Goal: Task Accomplishment & Management: Complete application form

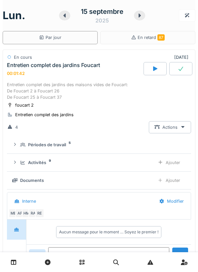
scroll to position [23, 0]
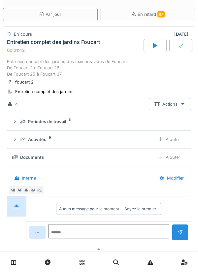
click at [12, 261] on icon at bounding box center [14, 263] width 6 height 6
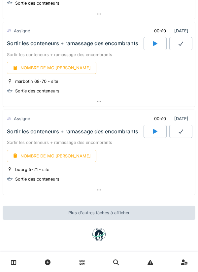
scroll to position [905, 0]
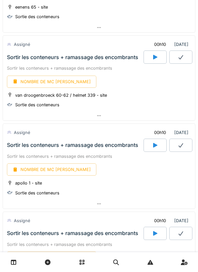
click at [164, 209] on div at bounding box center [99, 204] width 192 height 10
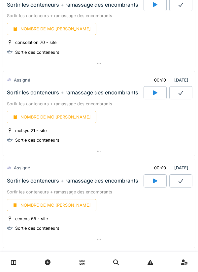
scroll to position [161, 0]
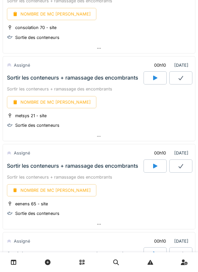
click at [153, 77] on icon at bounding box center [155, 77] width 7 height 5
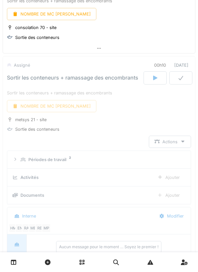
scroll to position [190, 0]
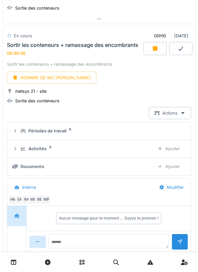
click at [151, 50] on div at bounding box center [155, 48] width 23 height 13
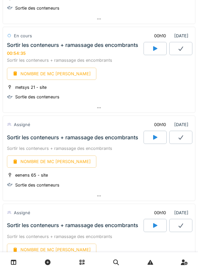
click at [157, 137] on icon at bounding box center [155, 137] width 7 height 5
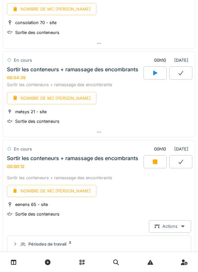
scroll to position [165, 0]
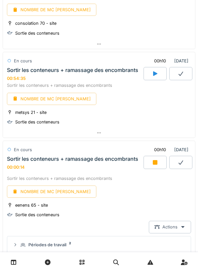
click at [50, 100] on div "NOMBRE DE MC EVACUE" at bounding box center [52, 99] width 90 height 12
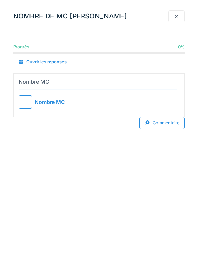
click at [27, 104] on div at bounding box center [25, 102] width 13 height 13
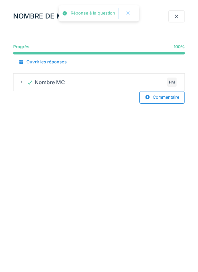
click at [173, 16] on div at bounding box center [177, 16] width 17 height 12
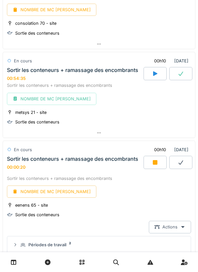
click at [179, 74] on icon at bounding box center [181, 73] width 7 height 5
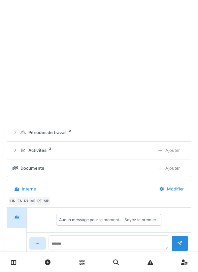
scroll to position [190, 0]
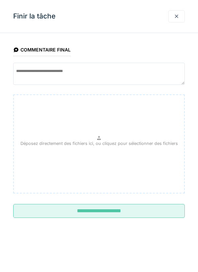
click at [101, 211] on input "**********" at bounding box center [99, 211] width 172 height 14
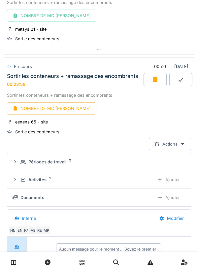
scroll to position [248, 0]
click at [108, 128] on div "eenens 65 - site Sortie des conteneurs" at bounding box center [99, 126] width 184 height 17
click at [168, 176] on div "Ajouter" at bounding box center [169, 179] width 34 height 12
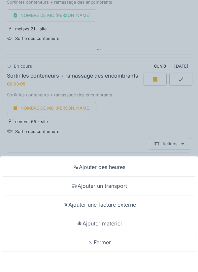
click at [111, 183] on div "Ajouter un transport" at bounding box center [99, 186] width 195 height 19
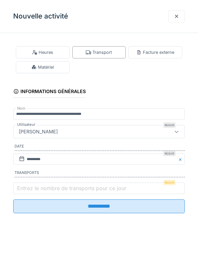
click at [37, 191] on label "Entrez le nombre de transports pour ce jour" at bounding box center [72, 188] width 112 height 8
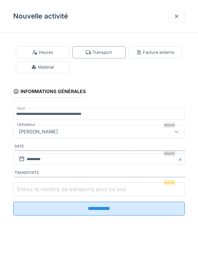
click at [37, 191] on input "Entrez le nombre de transports pour ce jour" at bounding box center [99, 190] width 172 height 14
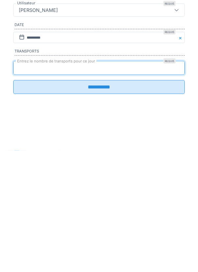
type input "*"
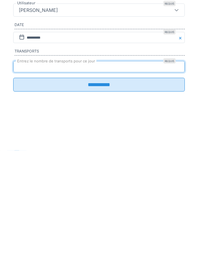
click at [96, 209] on input "**********" at bounding box center [99, 207] width 172 height 14
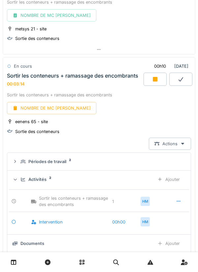
click at [45, 106] on div "NOMBRE DE MC [PERSON_NAME]" at bounding box center [52, 108] width 90 height 12
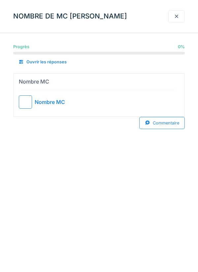
click at [25, 101] on div at bounding box center [25, 102] width 13 height 13
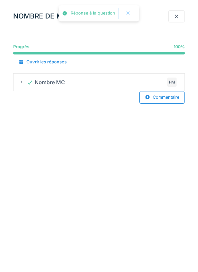
click at [177, 16] on div at bounding box center [176, 16] width 5 height 6
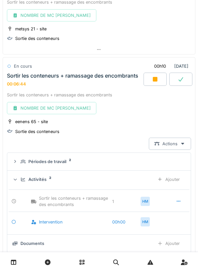
click at [154, 79] on icon at bounding box center [155, 79] width 5 height 5
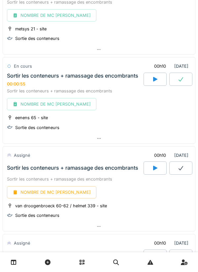
click at [179, 77] on icon at bounding box center [181, 79] width 7 height 5
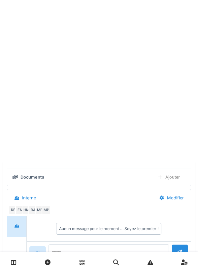
scroll to position [279, 0]
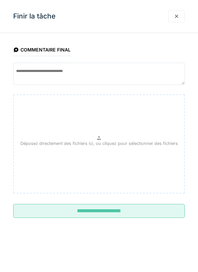
click at [89, 209] on input "**********" at bounding box center [99, 211] width 172 height 14
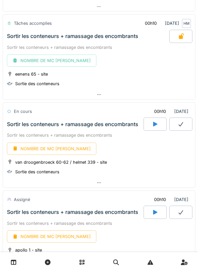
scroll to position [302, 0]
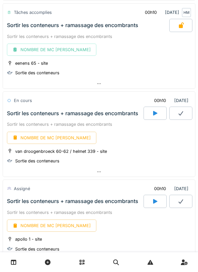
click at [154, 113] on icon at bounding box center [155, 113] width 4 height 5
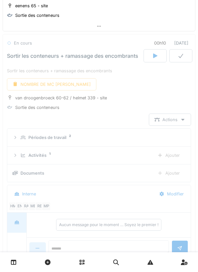
scroll to position [367, 0]
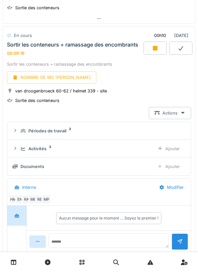
click at [167, 149] on div "Ajouter" at bounding box center [169, 149] width 34 height 12
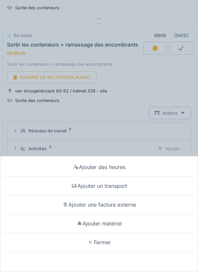
click at [107, 183] on div "Ajouter un transport" at bounding box center [99, 186] width 195 height 19
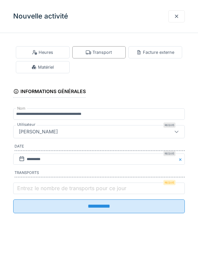
click at [38, 189] on label "Entrez le nombre de transports pour ce jour" at bounding box center [72, 188] width 112 height 8
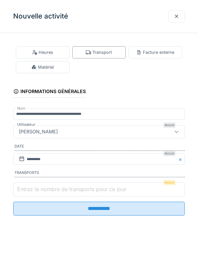
click at [38, 189] on input "Entrez le nombre de transports pour ce jour" at bounding box center [99, 190] width 172 height 14
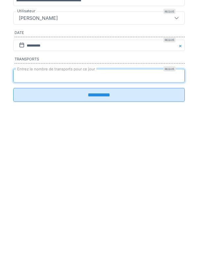
type input "*"
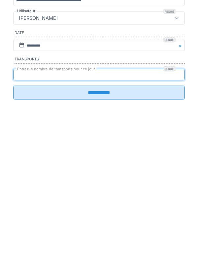
click at [92, 210] on input "**********" at bounding box center [99, 207] width 172 height 14
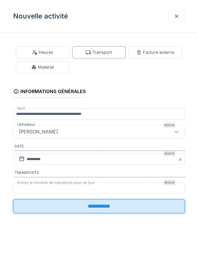
click at [110, 206] on input "**********" at bounding box center [99, 207] width 172 height 14
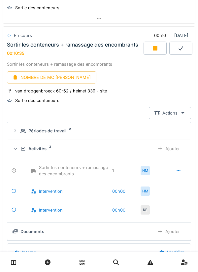
click at [51, 77] on div "NOMBRE DE MC EVACUE" at bounding box center [52, 77] width 90 height 12
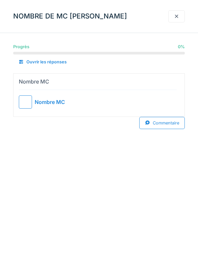
click at [35, 101] on div "Nombre MC" at bounding box center [50, 102] width 30 height 8
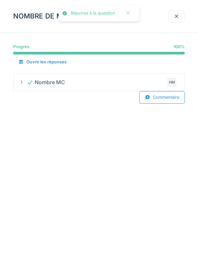
click at [176, 14] on div at bounding box center [176, 16] width 5 height 6
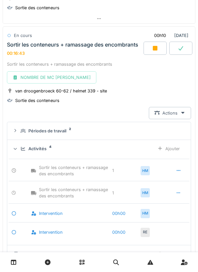
click at [155, 48] on icon at bounding box center [155, 48] width 5 height 5
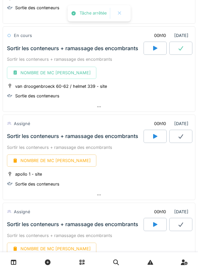
click at [181, 50] on icon at bounding box center [181, 48] width 7 height 5
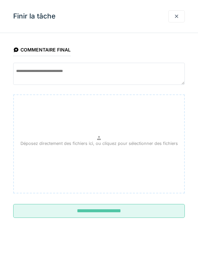
click at [104, 208] on input "**********" at bounding box center [99, 211] width 172 height 14
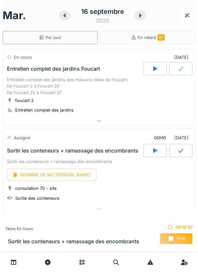
click at [44, 175] on div "NOMBRE DE MC EVACUE" at bounding box center [52, 175] width 90 height 12
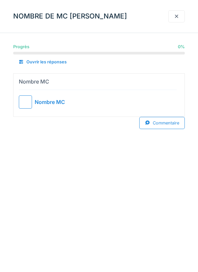
click at [25, 101] on div at bounding box center [25, 102] width 13 height 13
click at [177, 14] on div at bounding box center [176, 16] width 5 height 6
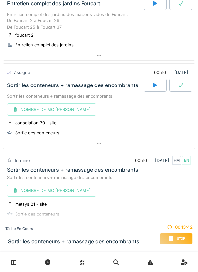
scroll to position [120, 0]
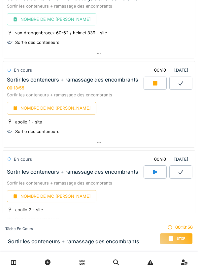
scroll to position [400, 0]
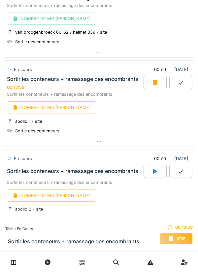
click at [158, 79] on div at bounding box center [155, 82] width 23 height 13
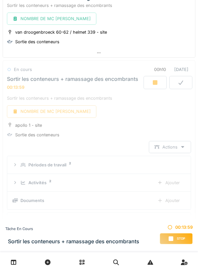
scroll to position [434, 0]
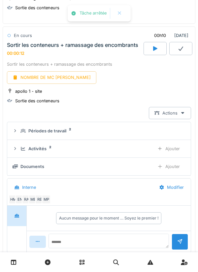
click at [55, 78] on div "NOMBRE DE MC [PERSON_NAME]" at bounding box center [52, 77] width 90 height 12
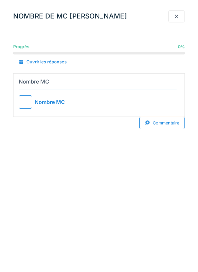
click at [31, 103] on div at bounding box center [25, 102] width 13 height 13
click at [176, 17] on div at bounding box center [176, 16] width 5 height 6
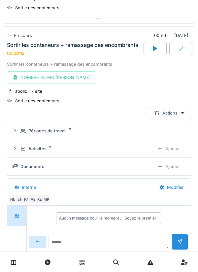
click at [179, 49] on icon at bounding box center [181, 48] width 7 height 5
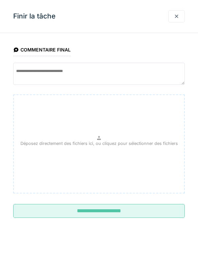
click at [126, 210] on input "**********" at bounding box center [99, 211] width 172 height 14
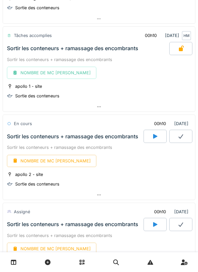
click at [155, 135] on icon at bounding box center [155, 136] width 4 height 5
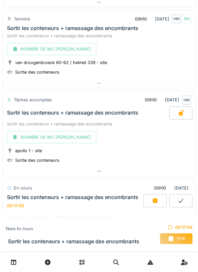
scroll to position [368, 0]
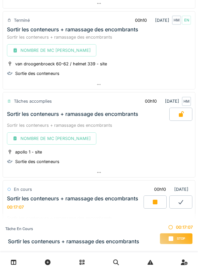
click at [44, 137] on div "NOMBRE DE MC [PERSON_NAME]" at bounding box center [52, 139] width 90 height 12
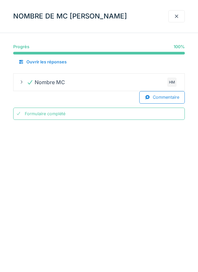
click at [180, 12] on div at bounding box center [177, 16] width 17 height 12
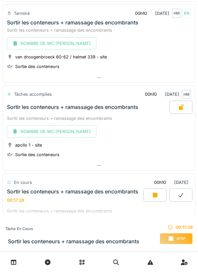
scroll to position [390, 0]
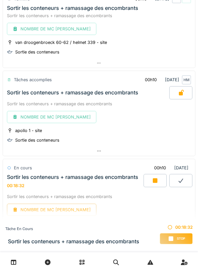
click at [96, 150] on icon at bounding box center [98, 151] width 5 height 4
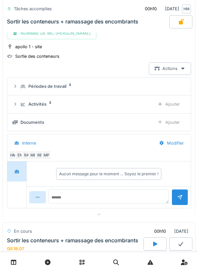
scroll to position [476, 0]
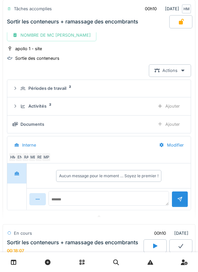
click at [164, 106] on div "Ajouter" at bounding box center [169, 106] width 34 height 12
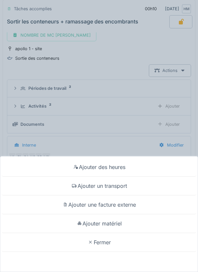
click at [104, 222] on div "Ajouter matériel" at bounding box center [99, 223] width 195 height 19
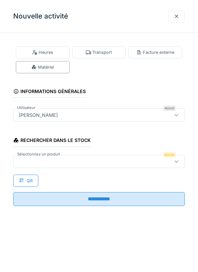
click at [35, 179] on div "QR" at bounding box center [25, 181] width 25 height 12
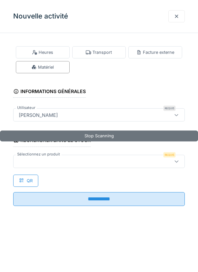
click at [45, 196] on input "**********" at bounding box center [99, 199] width 172 height 14
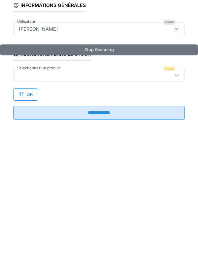
click at [134, 182] on div "Stop Scanning Rechercher dans le stock Sélectionnez un produit Requis QR" at bounding box center [99, 158] width 172 height 57
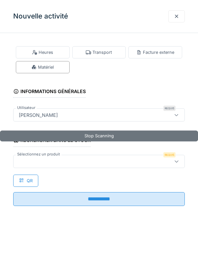
click at [56, 161] on div at bounding box center [88, 161] width 144 height 7
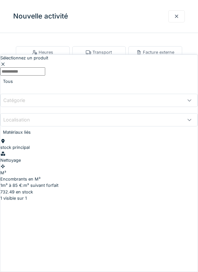
click at [35, 182] on div "1m³ à 85 €:m³ suivant forfait" at bounding box center [99, 185] width 198 height 6
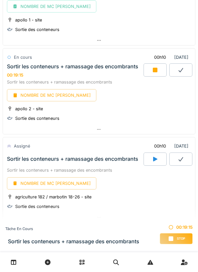
scroll to position [502, 0]
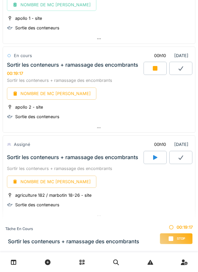
click at [51, 92] on div "NOMBRE DE MC [PERSON_NAME]" at bounding box center [52, 94] width 90 height 12
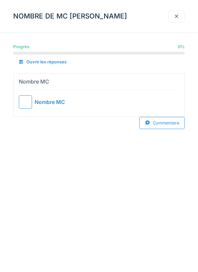
click at [27, 98] on div at bounding box center [25, 102] width 13 height 13
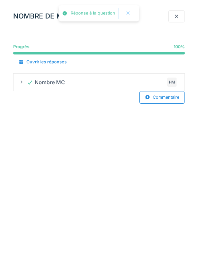
click at [177, 17] on div at bounding box center [176, 16] width 5 height 6
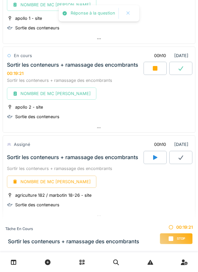
click at [153, 63] on div at bounding box center [155, 68] width 23 height 13
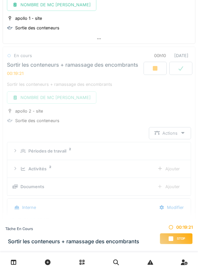
scroll to position [522, 0]
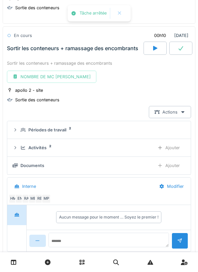
click at [181, 44] on div at bounding box center [181, 48] width 23 height 13
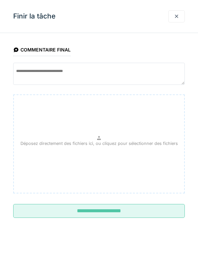
click at [104, 208] on input "**********" at bounding box center [99, 211] width 172 height 14
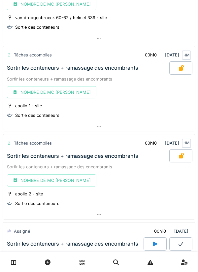
scroll to position [410, 0]
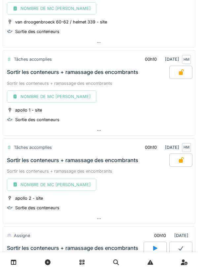
click at [102, 128] on div at bounding box center [99, 131] width 192 height 10
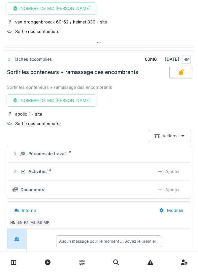
scroll to position [434, 0]
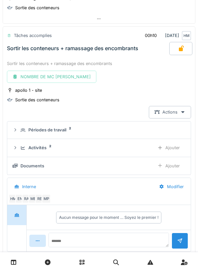
click at [112, 148] on div "Activités 2" at bounding box center [84, 148] width 129 height 6
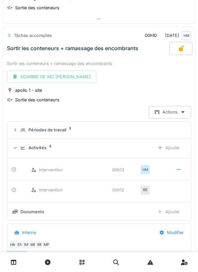
click at [164, 146] on div "Ajouter" at bounding box center [169, 148] width 34 height 12
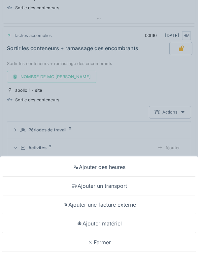
click at [107, 223] on div "Ajouter matériel" at bounding box center [99, 223] width 195 height 19
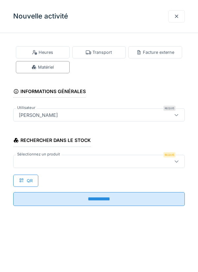
click at [33, 179] on div "QR" at bounding box center [25, 181] width 25 height 12
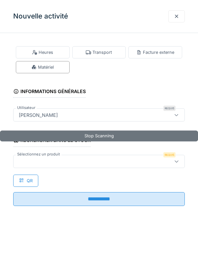
click at [47, 159] on div at bounding box center [88, 161] width 144 height 7
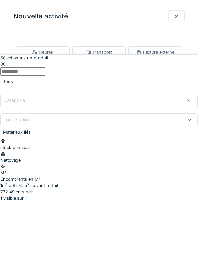
click at [32, 176] on div "Encombrants en M³" at bounding box center [99, 179] width 198 height 6
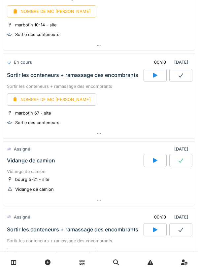
scroll to position [762, 0]
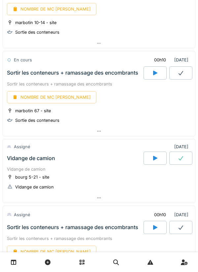
click at [151, 78] on div at bounding box center [155, 72] width 23 height 13
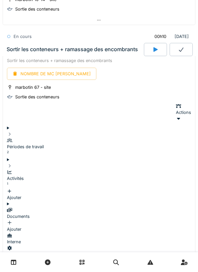
scroll to position [787, 0]
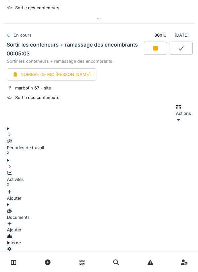
click at [153, 49] on icon at bounding box center [155, 48] width 7 height 5
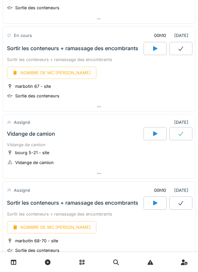
click at [45, 75] on div "NOMBRE DE MC [PERSON_NAME]" at bounding box center [52, 73] width 90 height 12
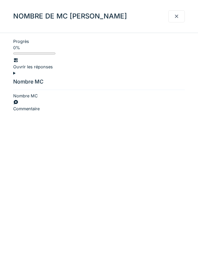
click at [36, 99] on div "Nombre MC" at bounding box center [25, 96] width 24 height 6
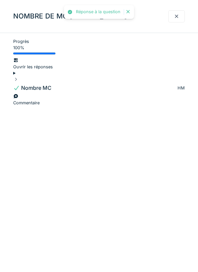
click at [178, 16] on div at bounding box center [176, 16] width 5 height 6
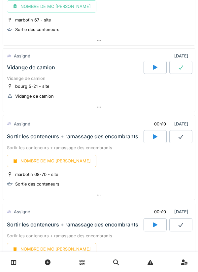
scroll to position [862, 0]
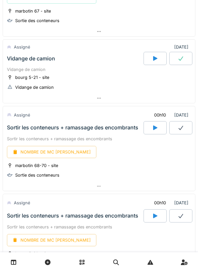
click at [155, 127] on icon at bounding box center [155, 128] width 4 height 5
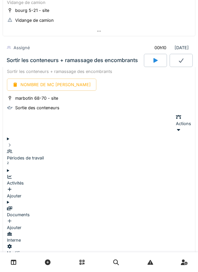
scroll to position [942, 0]
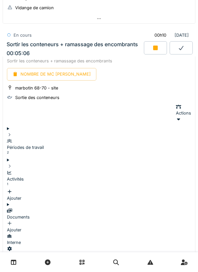
click at [152, 47] on icon at bounding box center [155, 47] width 7 height 5
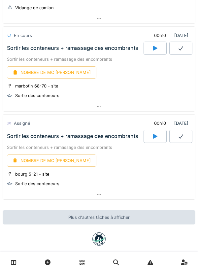
click at [98, 108] on icon at bounding box center [98, 107] width 5 height 4
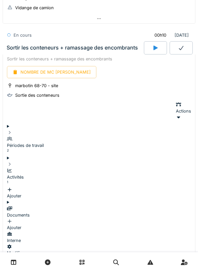
click at [81, 168] on div "Activités 1" at bounding box center [99, 177] width 184 height 19
click at [111, 168] on div "Activités 1" at bounding box center [99, 177] width 184 height 19
click at [164, 187] on div "Ajouter" at bounding box center [99, 193] width 184 height 13
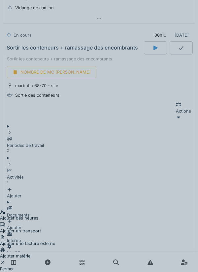
click at [55, 222] on div "Ajouter un transport" at bounding box center [27, 228] width 55 height 13
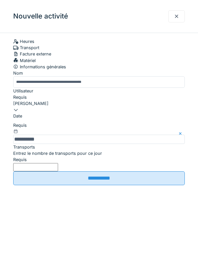
click at [41, 157] on label "Entrez le nombre de transports pour ce jour" at bounding box center [57, 153] width 89 height 6
click at [41, 172] on input "Entrez le nombre de transports pour ce jour" at bounding box center [35, 167] width 45 height 8
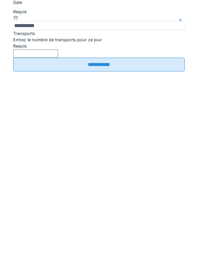
type input "*"
click at [84, 185] on input "**********" at bounding box center [99, 179] width 172 height 14
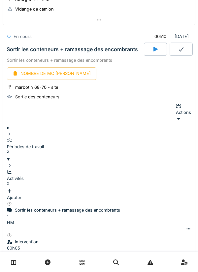
scroll to position [943, 0]
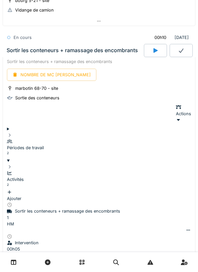
click at [49, 76] on div "NOMBRE DE MC [PERSON_NAME]" at bounding box center [52, 75] width 90 height 12
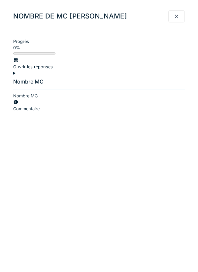
click at [26, 93] on div at bounding box center [99, 93] width 172 height 0
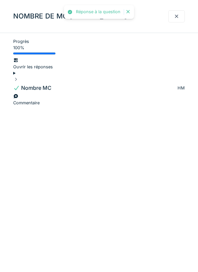
click at [176, 18] on div at bounding box center [176, 16] width 5 height 6
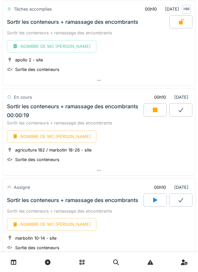
scroll to position [543, 0]
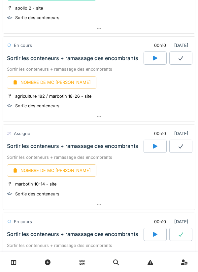
scroll to position [600, 0]
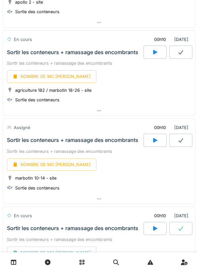
click at [152, 53] on icon at bounding box center [155, 52] width 7 height 5
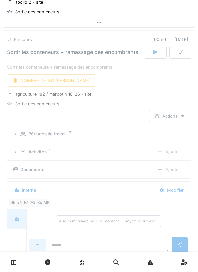
scroll to position [604, 0]
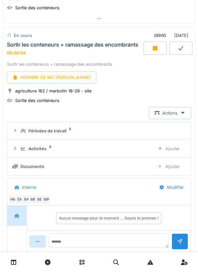
click at [166, 147] on div "Ajouter" at bounding box center [169, 149] width 34 height 12
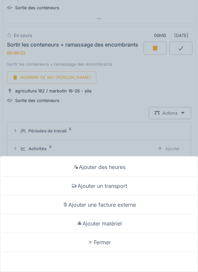
click at [136, 13] on div "Ajouter des heures Ajouter un transport Ajouter une facture externe Ajouter mat…" at bounding box center [99, 136] width 198 height 272
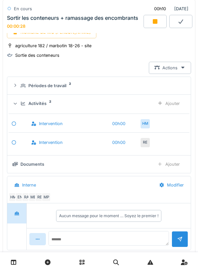
scroll to position [651, 0]
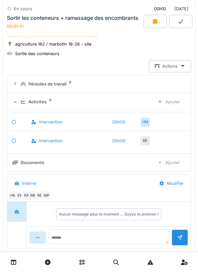
click at [168, 166] on div "Ajouter" at bounding box center [169, 163] width 34 height 12
click at [167, 163] on div "Ajouter" at bounding box center [169, 163] width 34 height 12
click at [171, 165] on div "Ajouter" at bounding box center [169, 163] width 34 height 12
click at [166, 101] on div "Ajouter" at bounding box center [169, 102] width 34 height 12
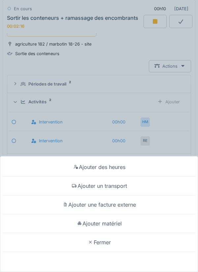
click at [123, 43] on div "Ajouter des heures Ajouter un transport Ajouter une facture externe Ajouter mat…" at bounding box center [99, 136] width 198 height 272
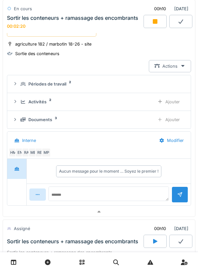
click at [174, 123] on div "Ajouter" at bounding box center [169, 120] width 34 height 12
click at [165, 100] on div "Ajouter" at bounding box center [169, 102] width 34 height 12
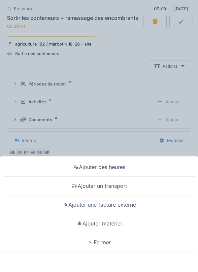
click at [109, 186] on div "Ajouter un transport" at bounding box center [99, 186] width 195 height 19
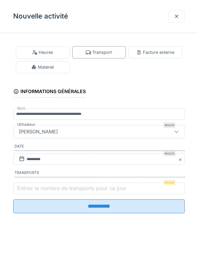
click at [33, 188] on label "Entrez le nombre de transports pour ce jour" at bounding box center [72, 188] width 112 height 8
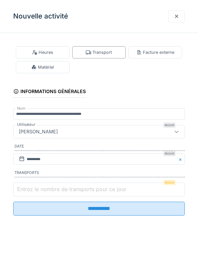
click at [33, 188] on input "Entrez le nombre de transports pour ce jour" at bounding box center [99, 190] width 172 height 14
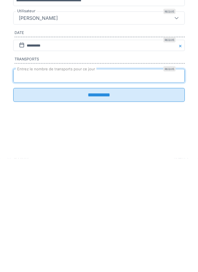
type input "*"
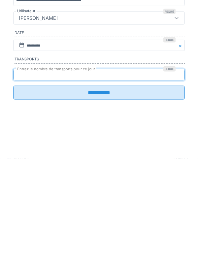
click at [93, 207] on input "**********" at bounding box center [99, 207] width 172 height 14
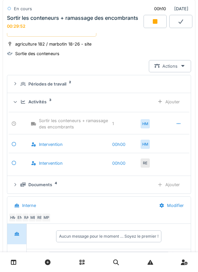
click at [166, 100] on div "Ajouter" at bounding box center [169, 102] width 34 height 12
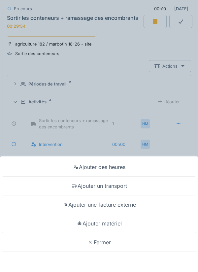
click at [110, 224] on div "Ajouter matériel" at bounding box center [99, 223] width 195 height 19
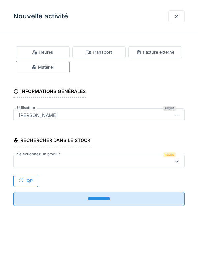
click at [40, 158] on div at bounding box center [88, 161] width 144 height 7
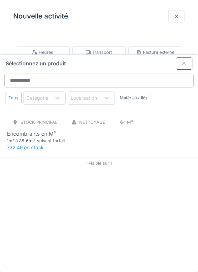
click at [33, 130] on div "Encombrants en M³" at bounding box center [31, 134] width 49 height 8
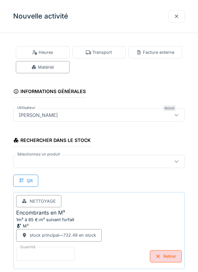
click at [35, 251] on input "*" at bounding box center [45, 254] width 59 height 14
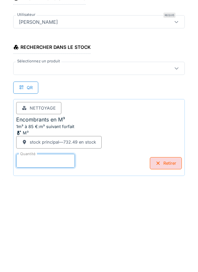
scroll to position [34, 0]
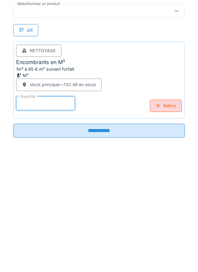
type input "*"
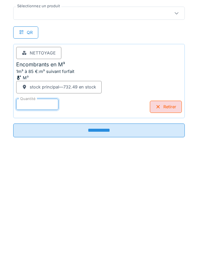
click at [97, 248] on input "**********" at bounding box center [99, 247] width 172 height 14
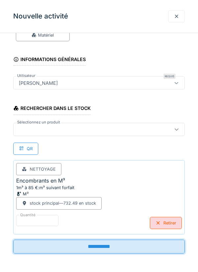
scroll to position [32, 0]
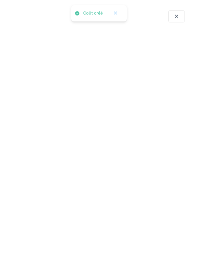
click at [105, 243] on div "Sortir les conteneurs + ramassage des encombrants" at bounding box center [73, 242] width 132 height 6
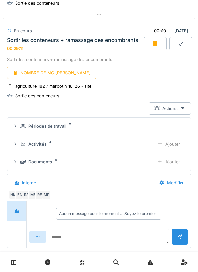
scroll to position [605, 0]
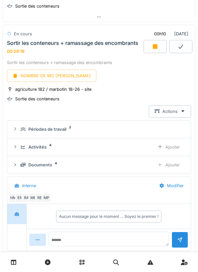
click at [152, 43] on div at bounding box center [155, 46] width 23 height 13
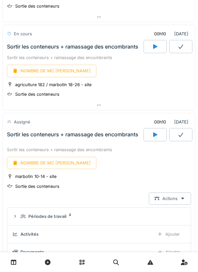
click at [177, 48] on div at bounding box center [181, 46] width 23 height 13
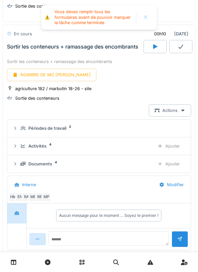
scroll to position [604, 0]
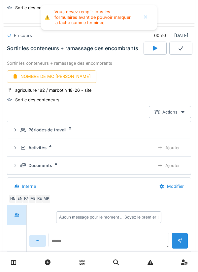
click at [51, 75] on div "NOMBRE DE MC [PERSON_NAME]" at bounding box center [52, 76] width 90 height 12
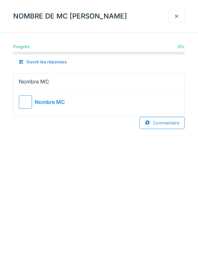
click at [22, 103] on div at bounding box center [25, 102] width 13 height 13
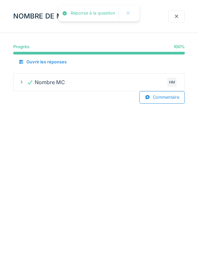
click at [173, 13] on div at bounding box center [177, 16] width 17 height 12
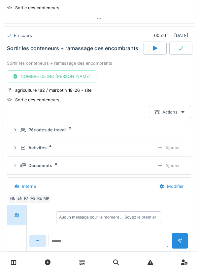
click at [182, 45] on div at bounding box center [181, 48] width 23 height 13
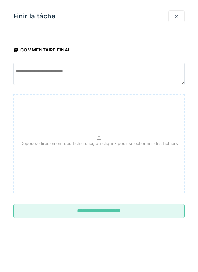
click at [122, 210] on input "**********" at bounding box center [99, 211] width 172 height 14
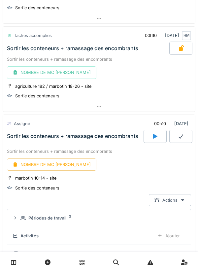
click at [154, 134] on icon at bounding box center [155, 136] width 7 height 5
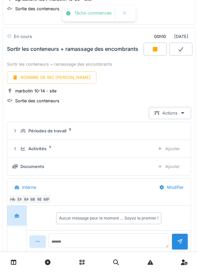
scroll to position [692, 0]
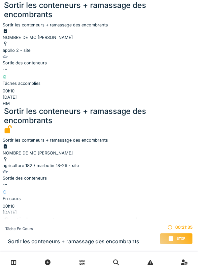
scroll to position [939, 0]
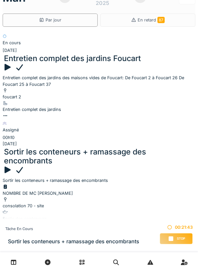
scroll to position [0, 0]
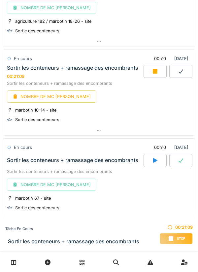
scroll to position [641, 0]
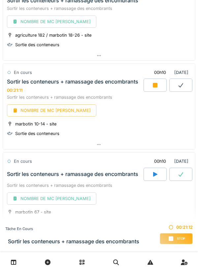
click at [156, 84] on icon at bounding box center [155, 85] width 5 height 5
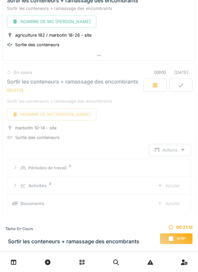
scroll to position [678, 0]
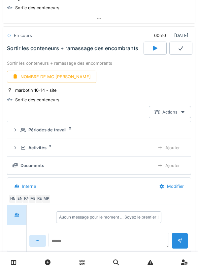
click at [47, 74] on div "NOMBRE DE MC [PERSON_NAME]" at bounding box center [52, 77] width 90 height 12
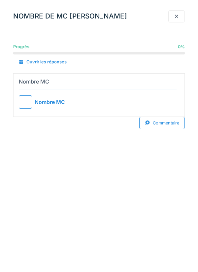
click at [26, 100] on div at bounding box center [25, 102] width 13 height 13
click at [176, 16] on div at bounding box center [176, 16] width 5 height 6
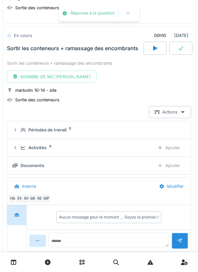
click at [180, 47] on icon at bounding box center [181, 48] width 7 height 5
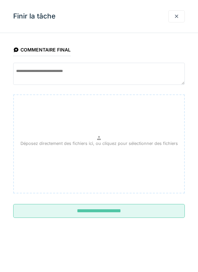
click at [105, 211] on input "**********" at bounding box center [99, 211] width 172 height 14
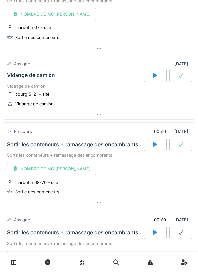
scroll to position [931, 0]
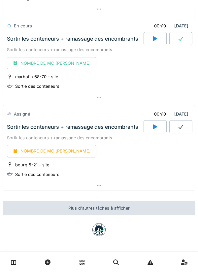
click at [158, 126] on icon at bounding box center [155, 126] width 7 height 5
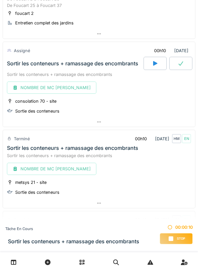
scroll to position [0, 0]
